Goal: Task Accomplishment & Management: Manage account settings

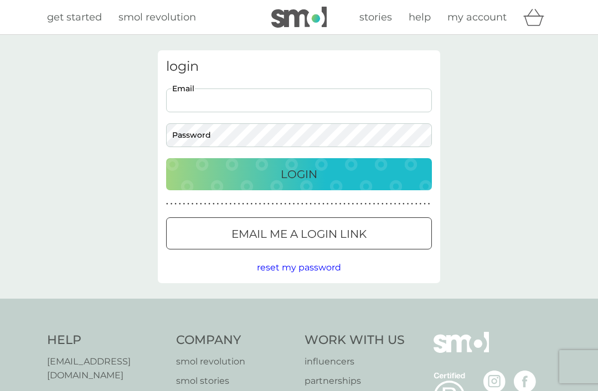
type input "gerchristian@outlook.com"
click at [299, 174] on button "Login" at bounding box center [299, 174] width 266 height 32
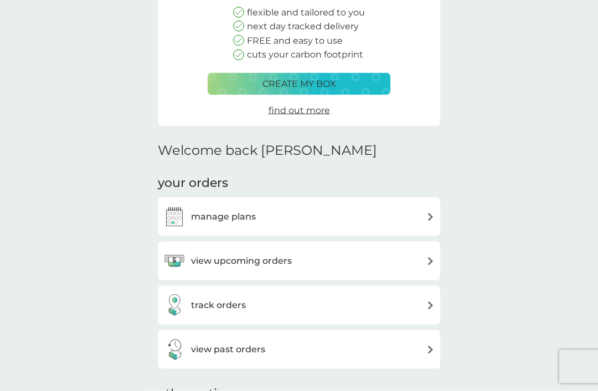
scroll to position [138, 0]
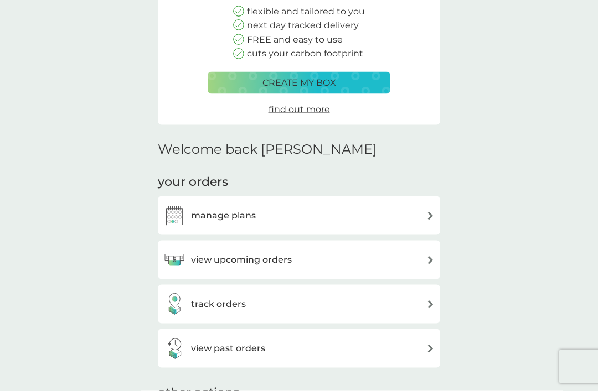
click at [432, 256] on img at bounding box center [430, 260] width 8 height 8
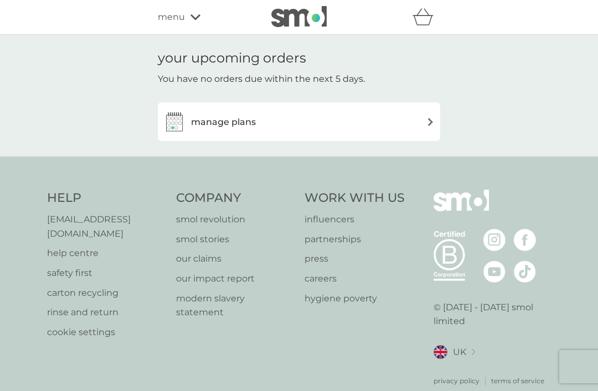
click at [423, 118] on div "manage plans" at bounding box center [298, 122] width 271 height 22
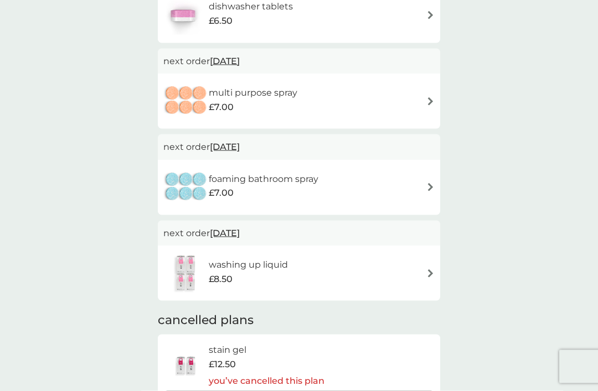
scroll to position [348, 0]
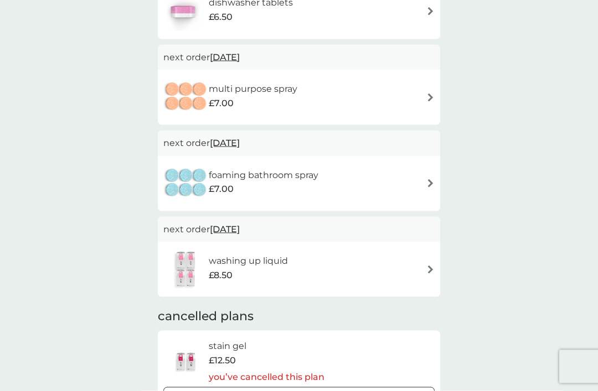
click at [427, 268] on img at bounding box center [430, 270] width 8 height 8
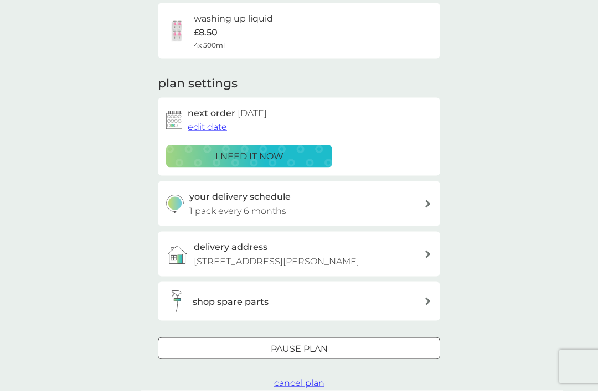
scroll to position [93, 0]
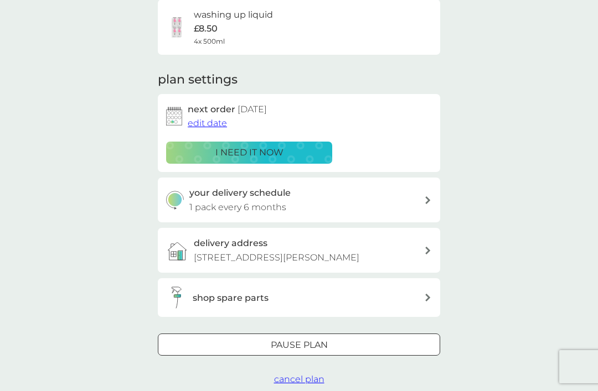
click at [422, 200] on div "your delivery schedule 1 pack every 6 months" at bounding box center [306, 200] width 235 height 28
select select "6"
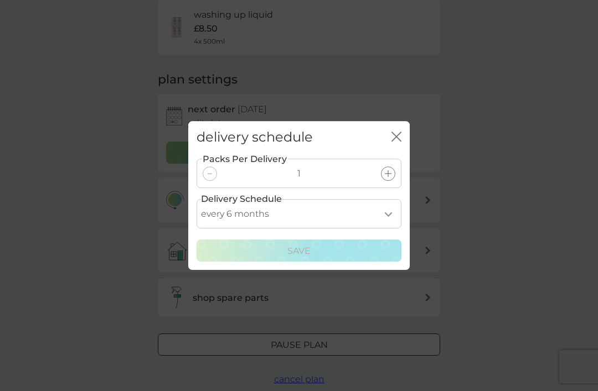
click at [405, 149] on div "delivery schedule close" at bounding box center [298, 137] width 221 height 33
click at [402, 151] on div "delivery schedule close" at bounding box center [298, 137] width 221 height 33
click at [401, 142] on icon "close" at bounding box center [396, 137] width 10 height 10
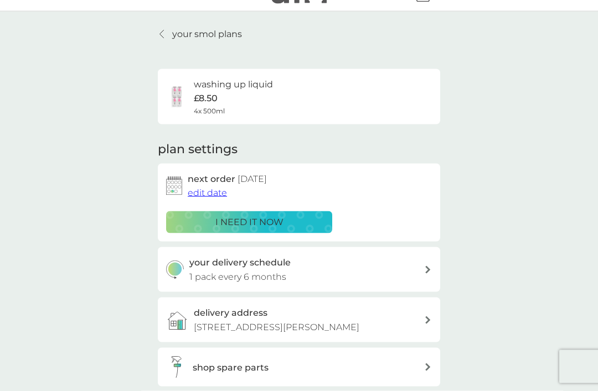
scroll to position [0, 0]
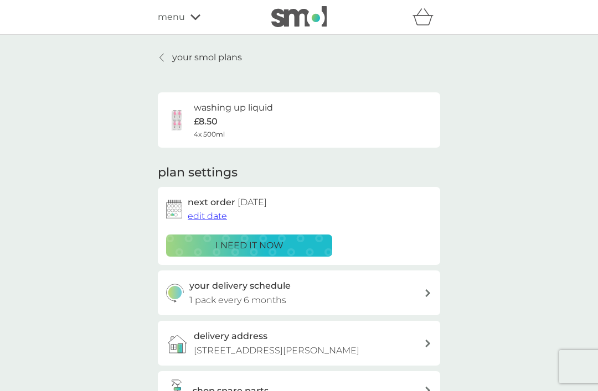
click at [230, 55] on p "your smol plans" at bounding box center [207, 57] width 70 height 14
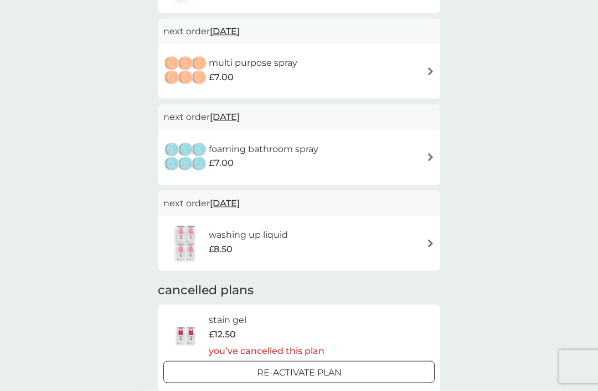
scroll to position [366, 0]
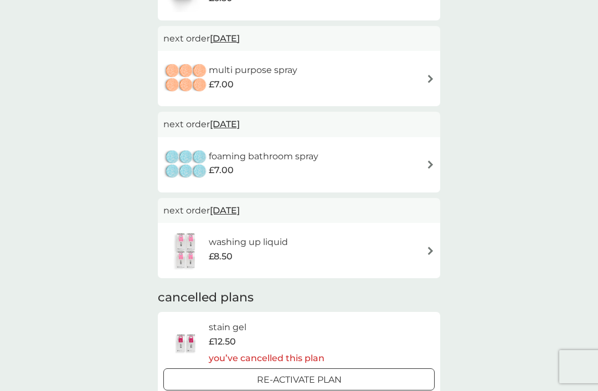
click at [363, 245] on div "washing up liquid £8.50" at bounding box center [298, 250] width 271 height 39
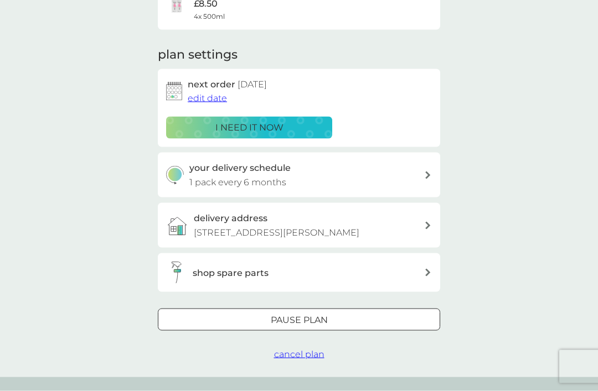
scroll to position [139, 0]
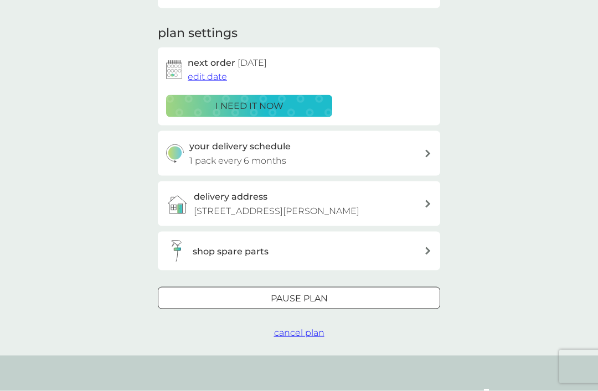
click at [329, 294] on div "Pause plan" at bounding box center [298, 299] width 281 height 14
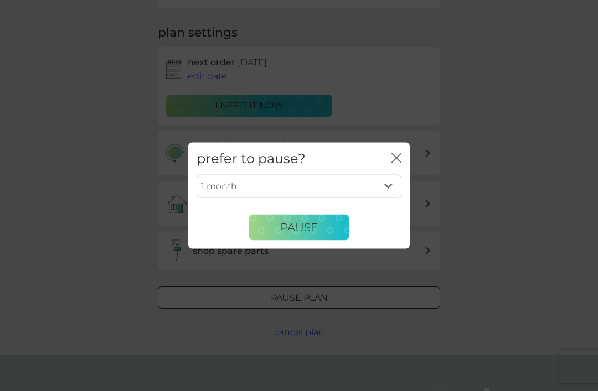
click at [395, 198] on select "1 month 2 months 3 months 4 months 5 months 6 months" at bounding box center [298, 186] width 205 height 23
click at [407, 174] on div "prefer to pause? close" at bounding box center [298, 158] width 221 height 33
click at [399, 163] on icon "close" at bounding box center [396, 158] width 10 height 10
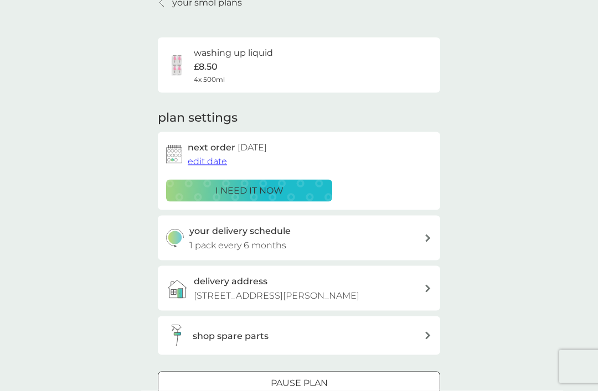
scroll to position [0, 0]
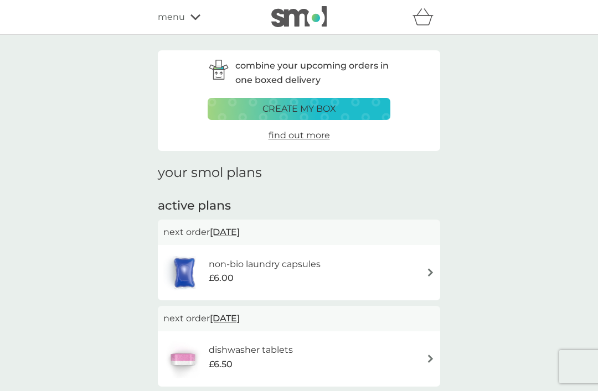
scroll to position [384, 0]
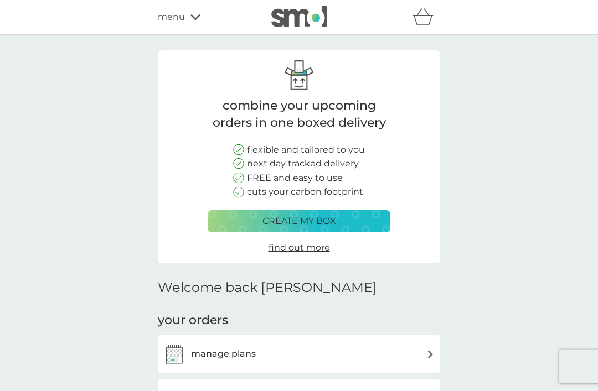
click at [195, 23] on div "menu" at bounding box center [205, 17] width 94 height 14
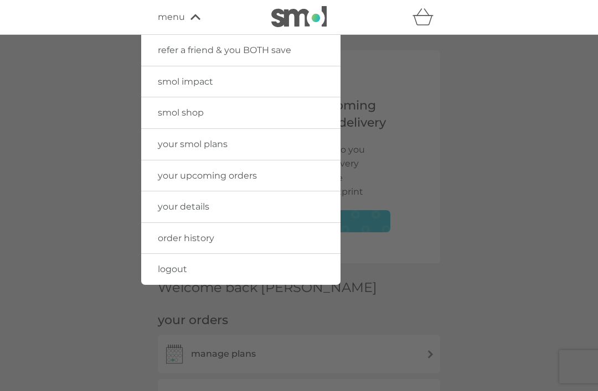
click at [257, 268] on link "logout" at bounding box center [240, 269] width 199 height 31
